Goal: Task Accomplishment & Management: Manage account settings

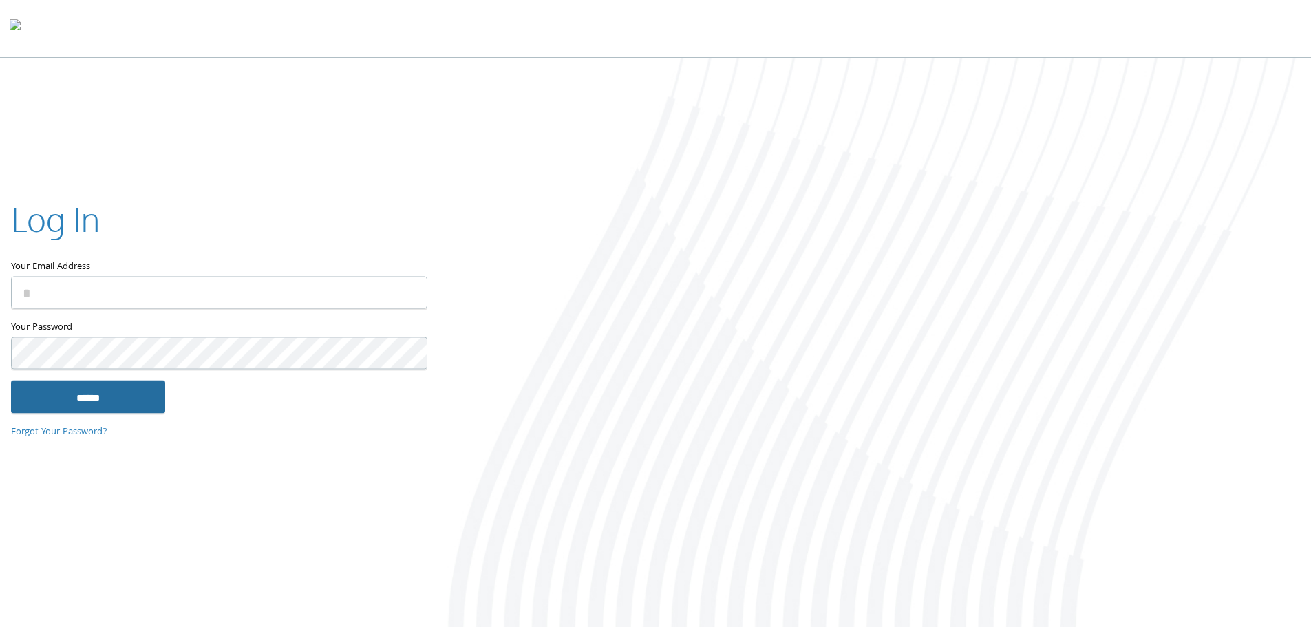
type input "**********"
click at [112, 401] on input "******" at bounding box center [88, 396] width 154 height 33
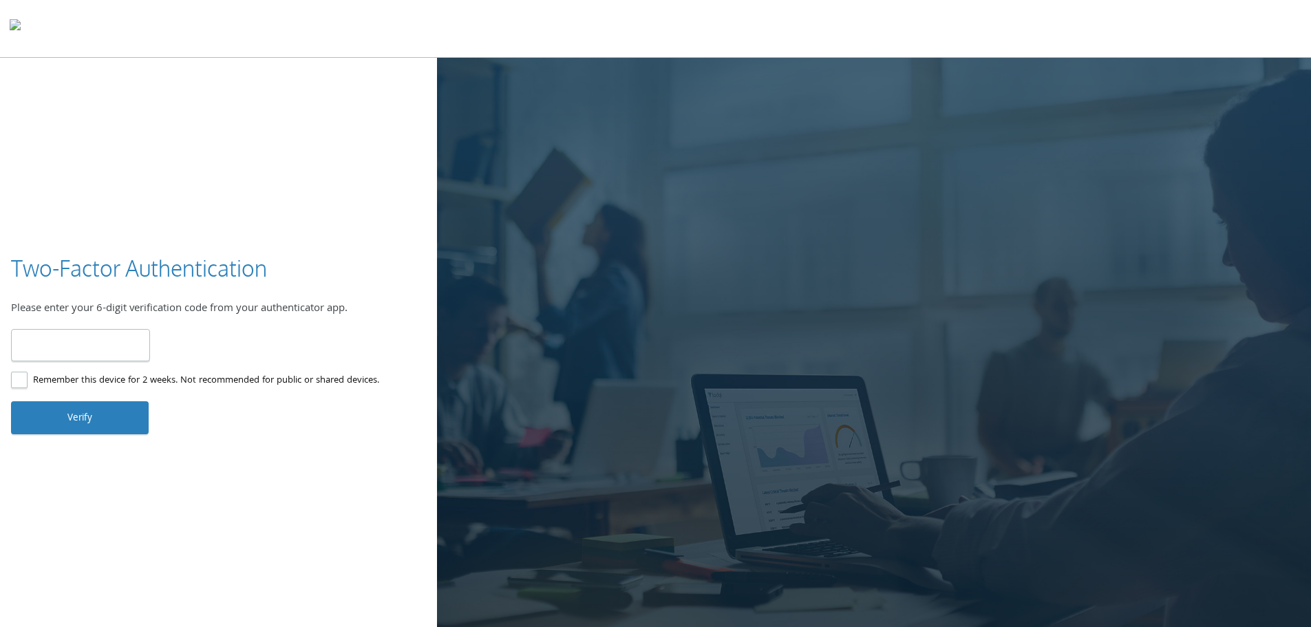
type input "******"
